Goal: Transaction & Acquisition: Subscribe to service/newsletter

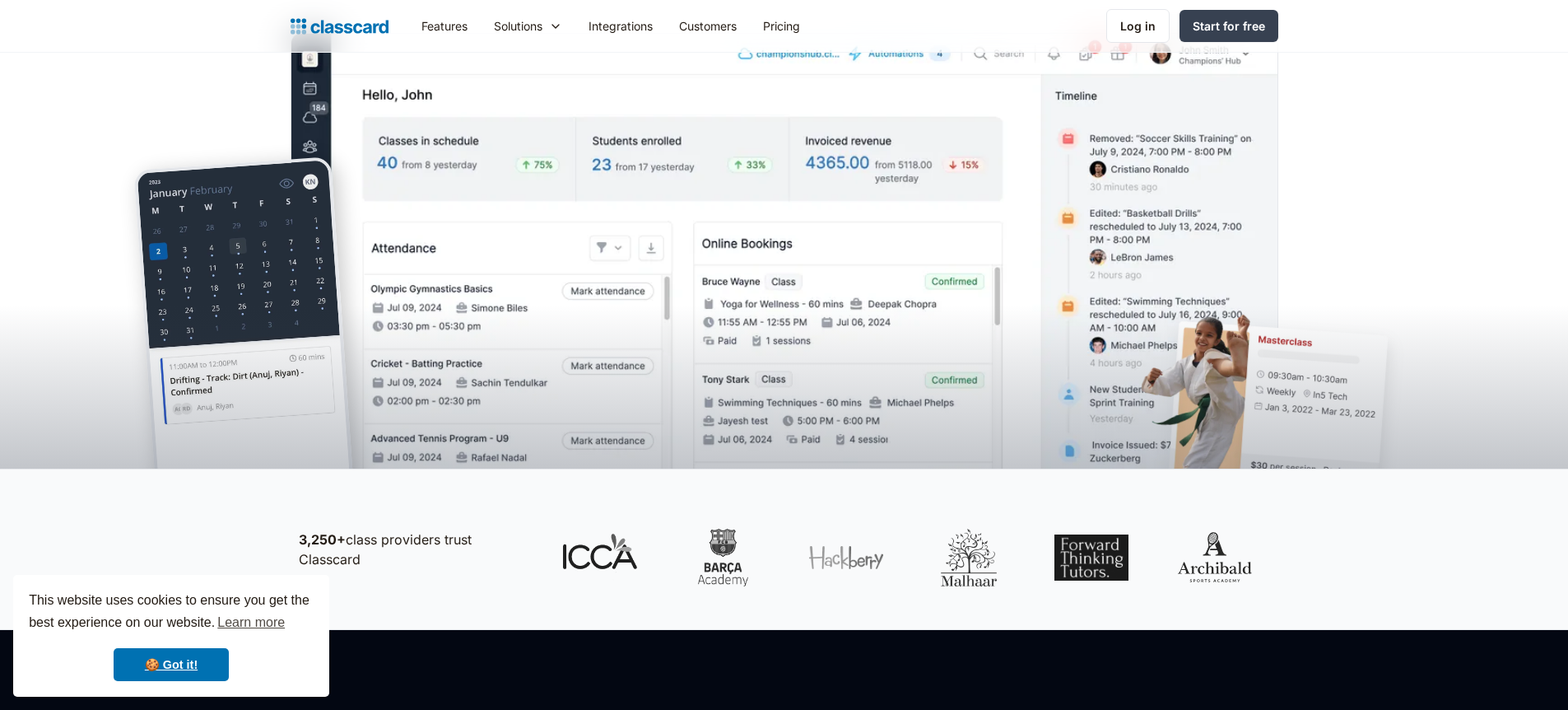
scroll to position [3, 0]
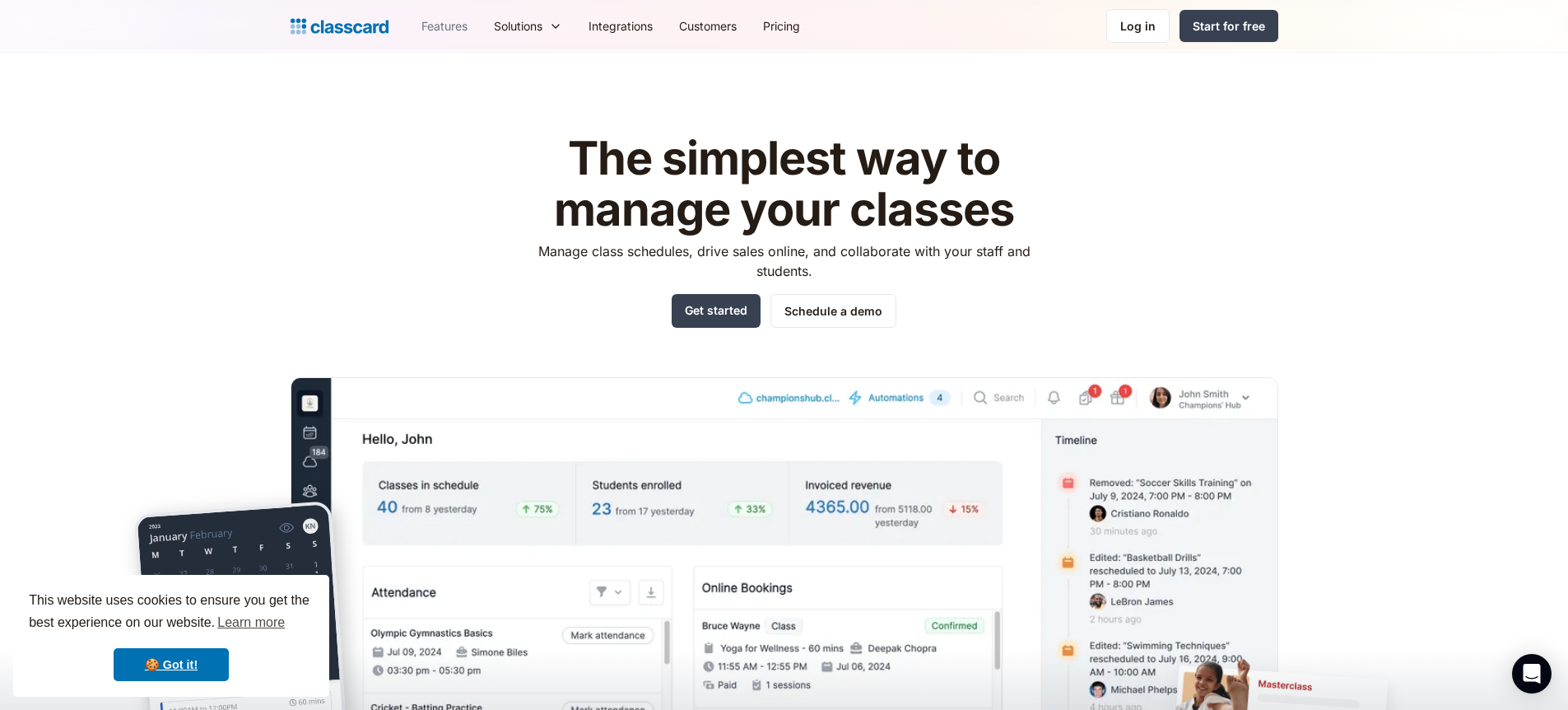
click at [440, 27] on link "Features" at bounding box center [444, 26] width 72 height 37
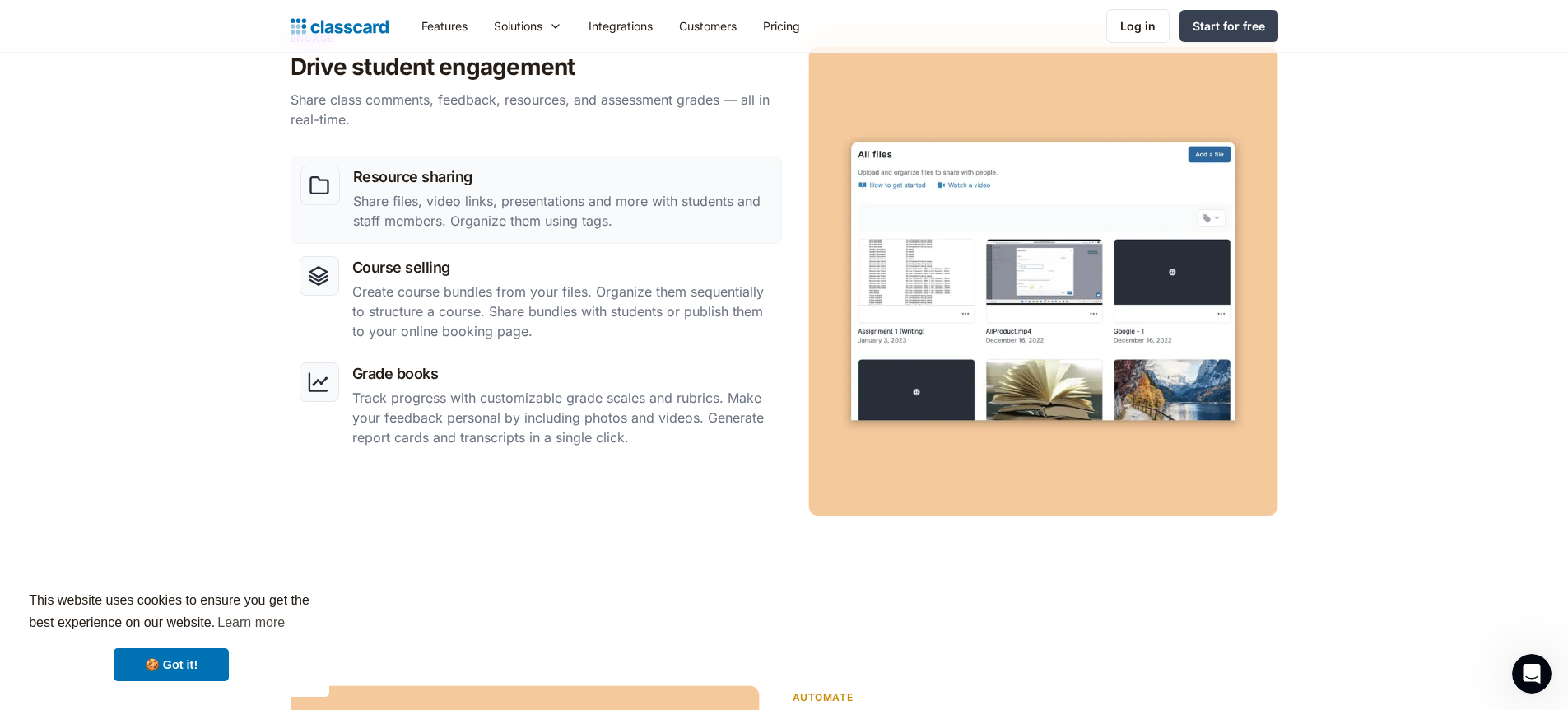
scroll to position [759, 0]
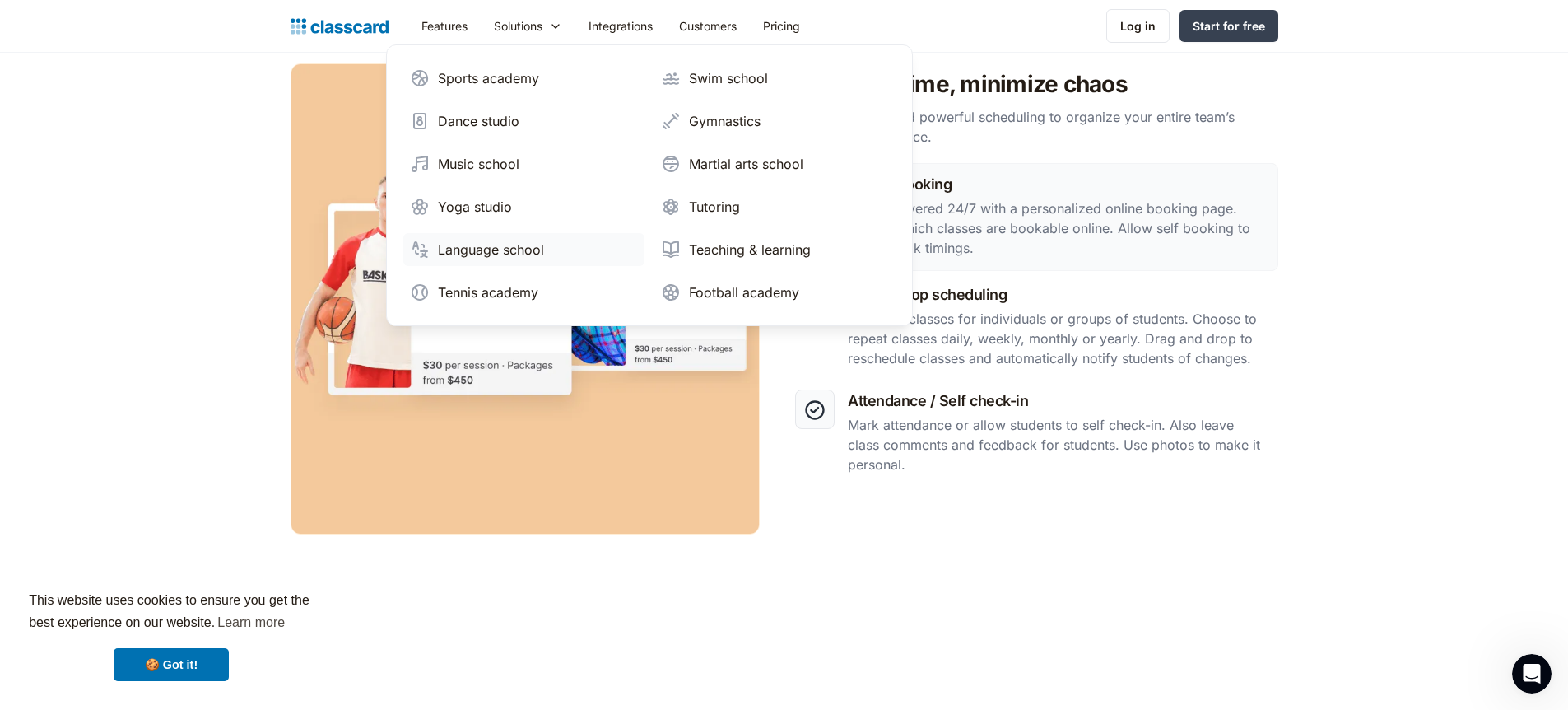
click at [495, 254] on div "Language school" at bounding box center [491, 249] width 106 height 20
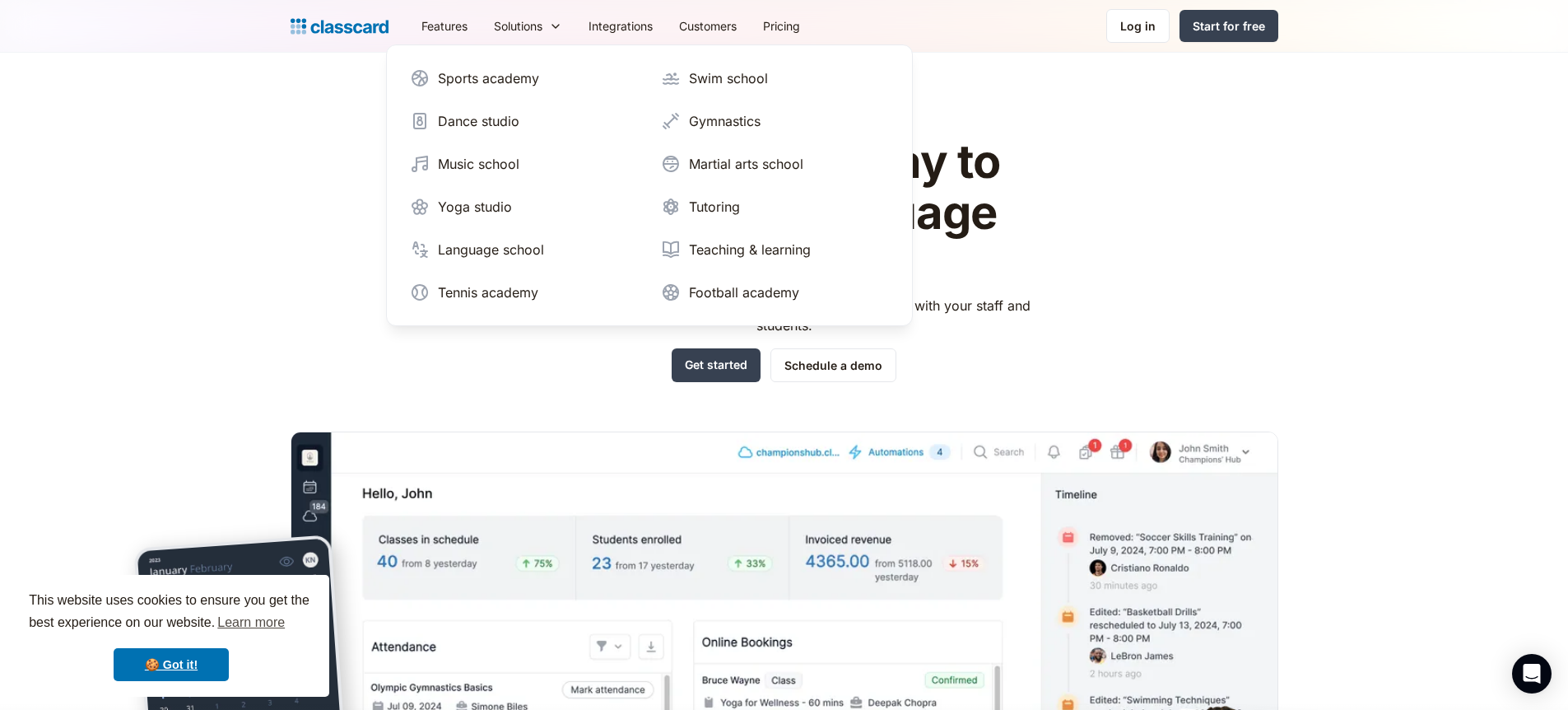
click at [1249, 162] on div "The simplest way to manage a language school Manage class schedules, drive sale…" at bounding box center [784, 489] width 988 height 757
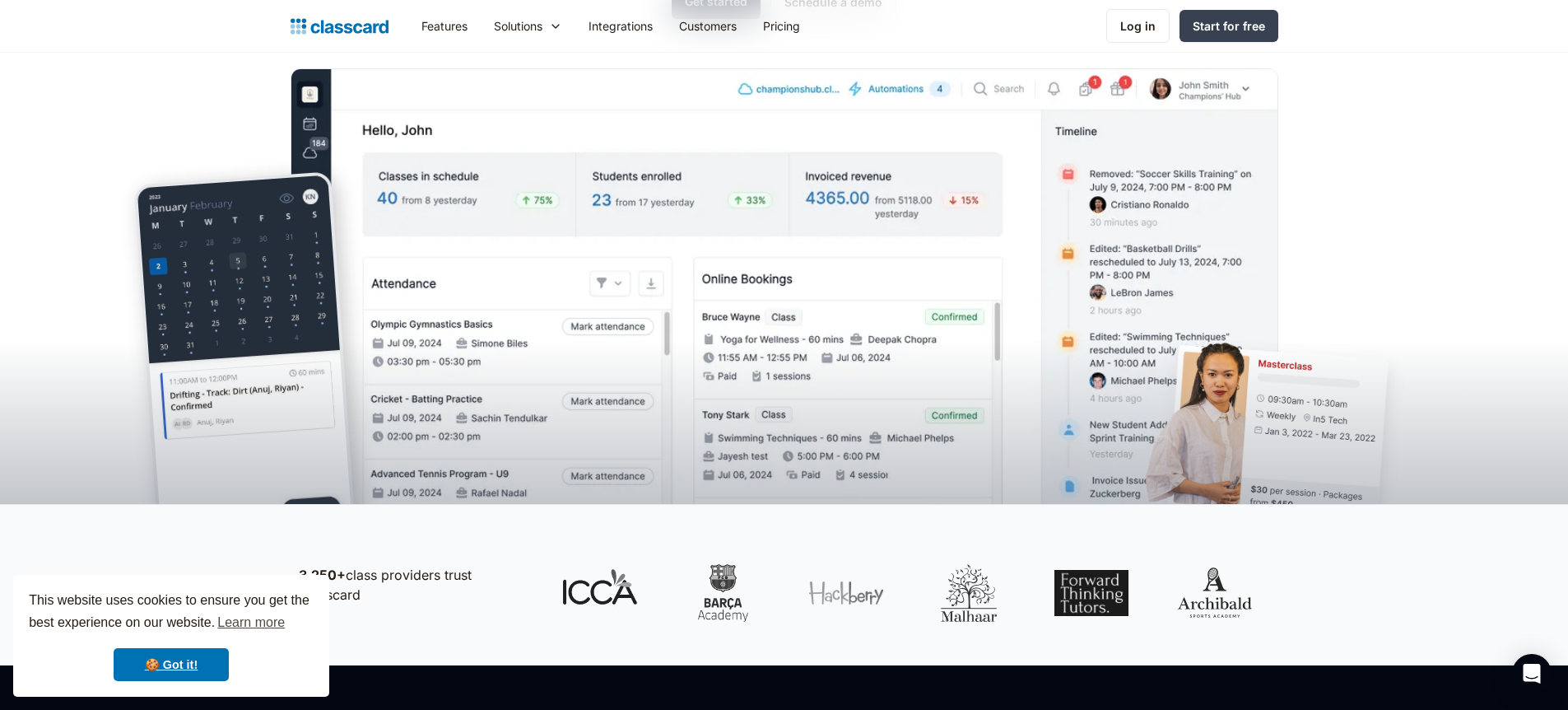
scroll to position [447, 0]
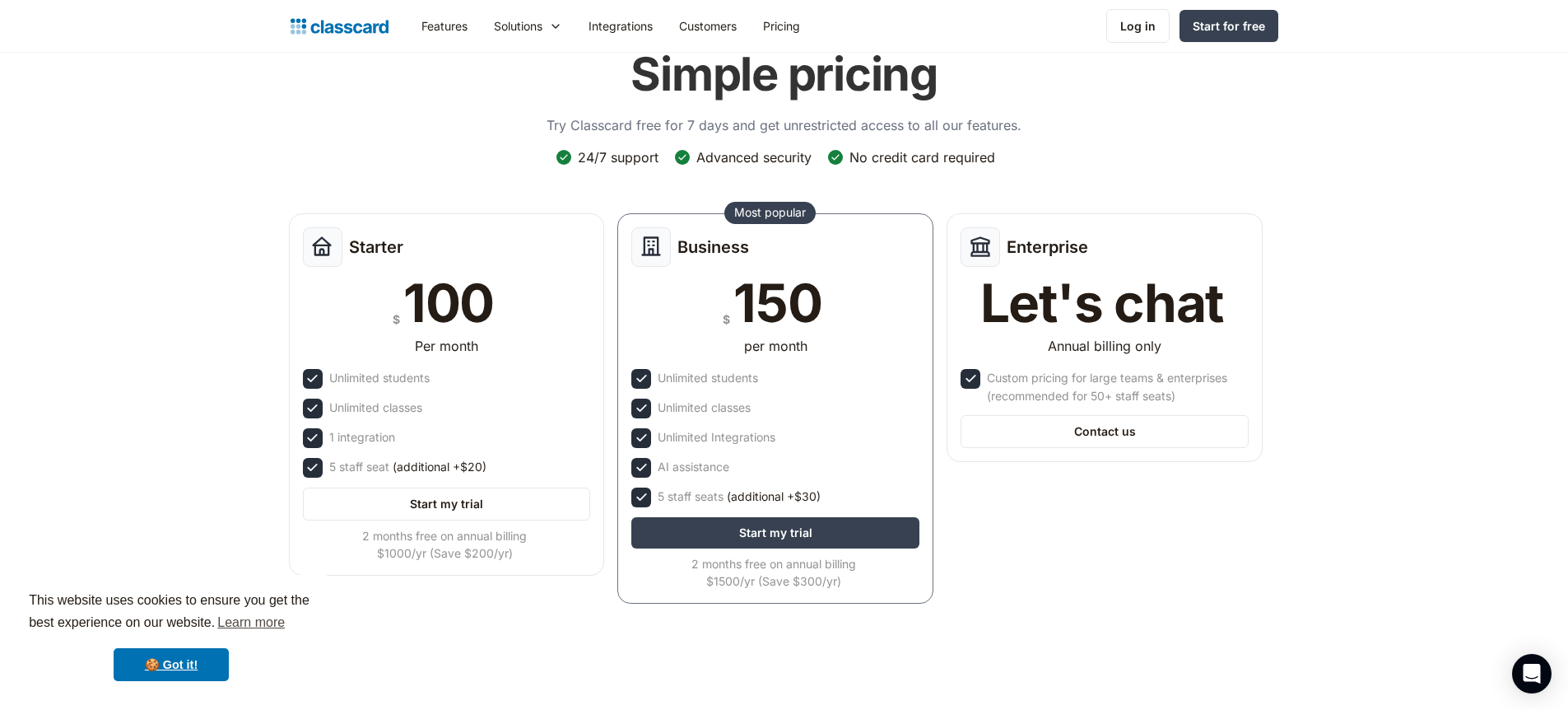
scroll to position [101, 0]
